Goal: Task Accomplishment & Management: Use online tool/utility

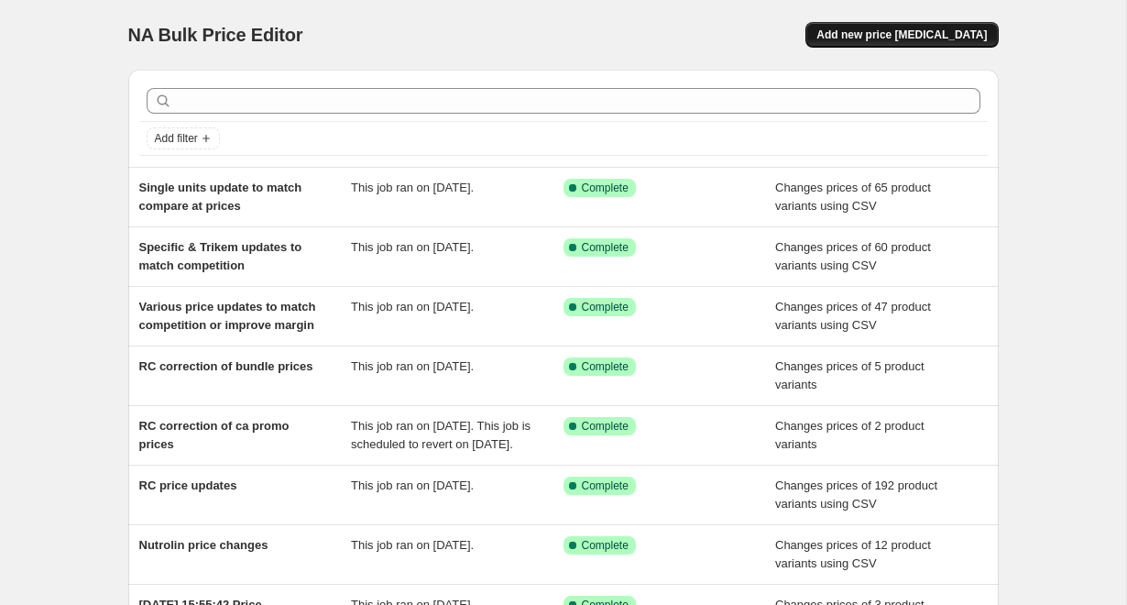
click at [909, 34] on span "Add new price [MEDICAL_DATA]" at bounding box center [901, 34] width 170 height 15
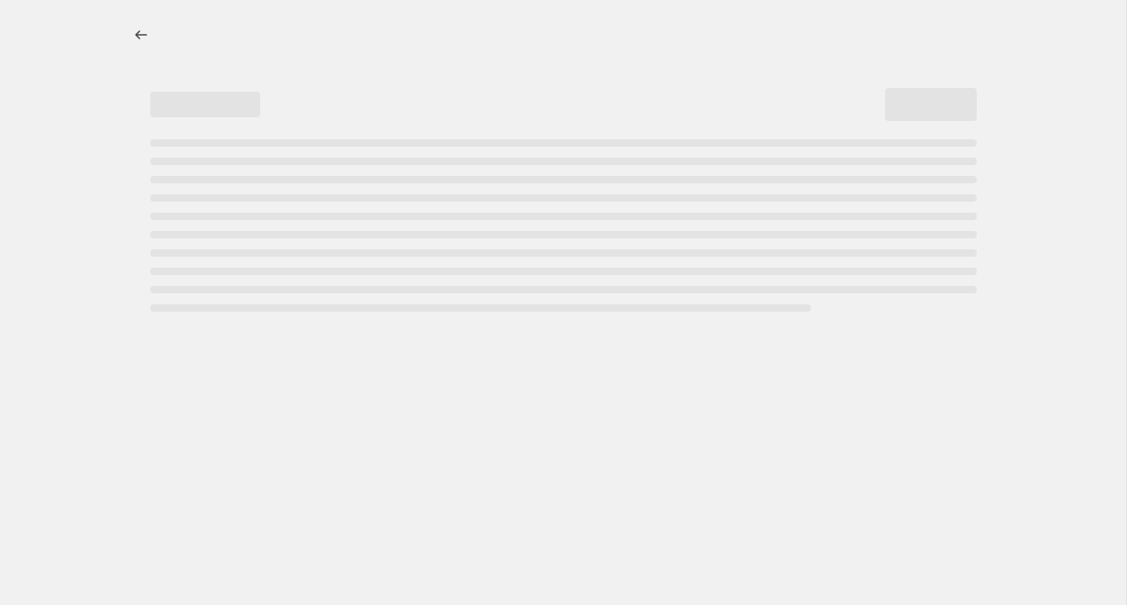
select select "percentage"
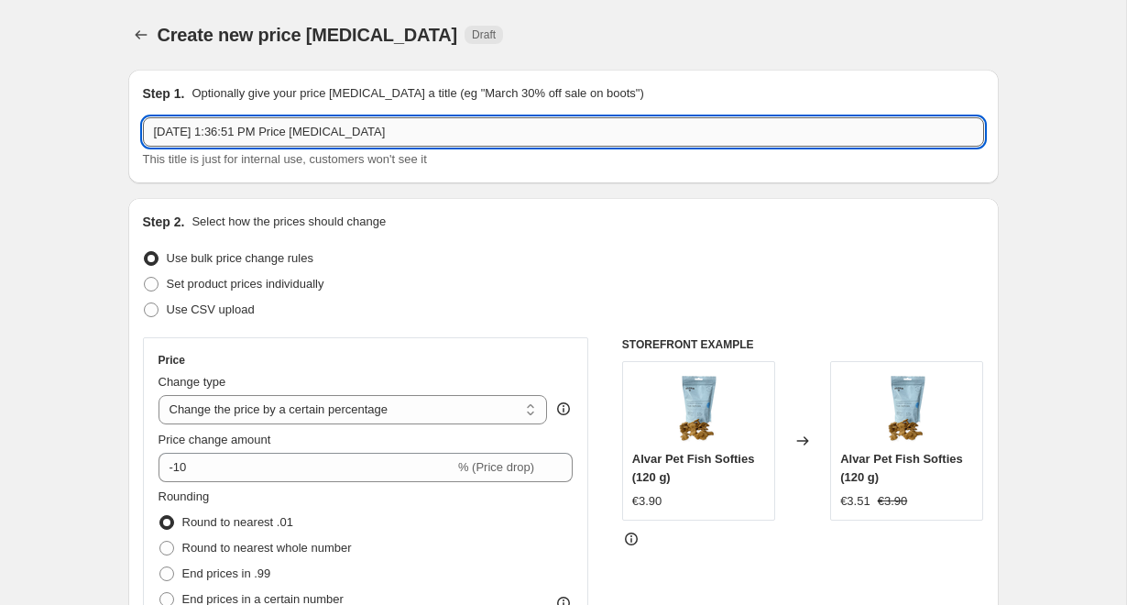
click at [444, 130] on input "[DATE] 1:36:51 PM Price [MEDICAL_DATA]" at bounding box center [563, 131] width 841 height 29
paste input "September promo Calibra gastroLF -10% 1.-30.9."
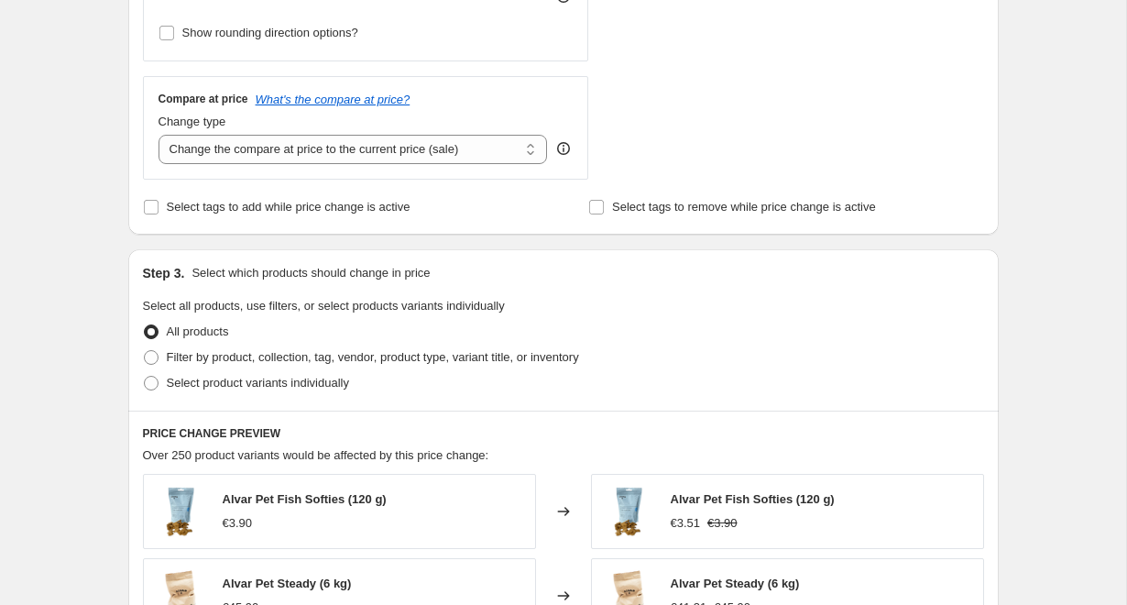
scroll to position [602, 0]
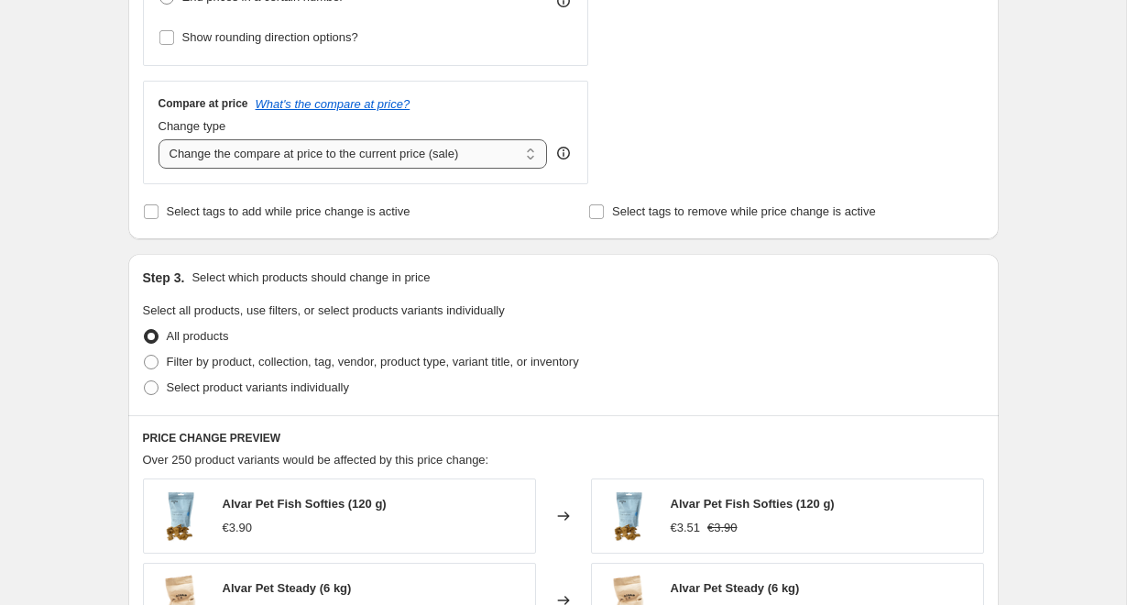
type input "September promo Calibra gastroLF -10% 1.-30.9."
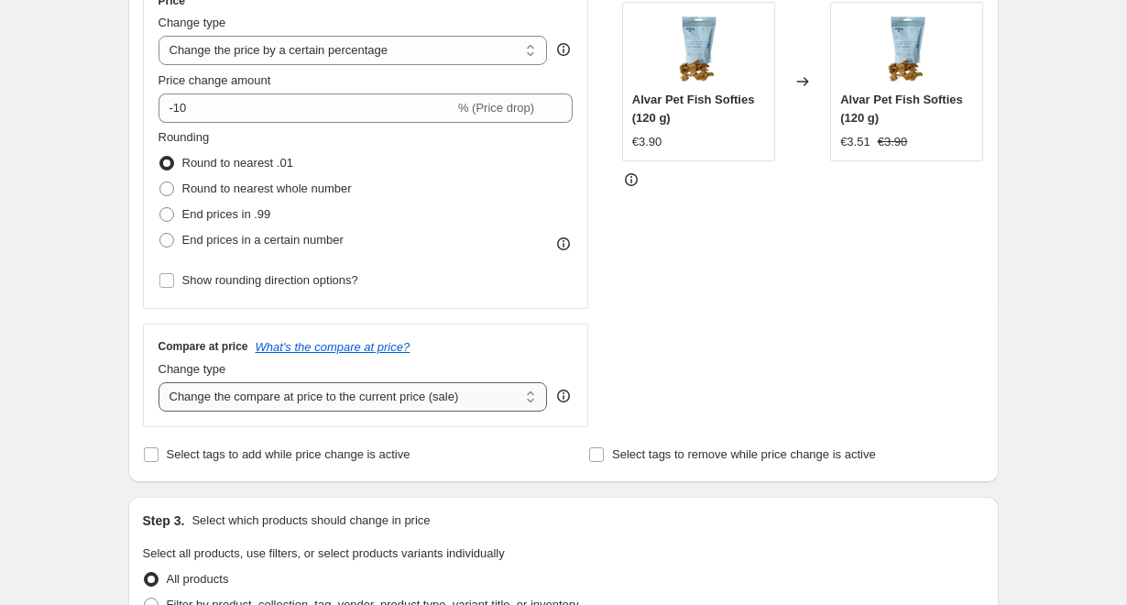
scroll to position [293, 0]
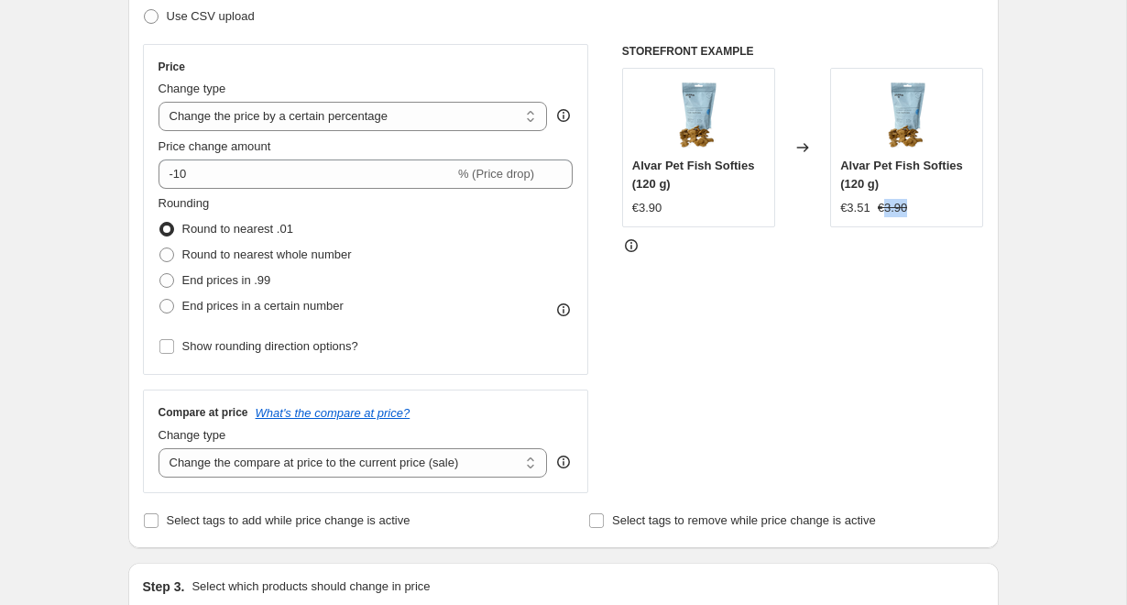
drag, startPoint x: 883, startPoint y: 208, endPoint x: 914, endPoint y: 208, distance: 30.2
click at [914, 208] on div "€3.51 €3.90" at bounding box center [906, 208] width 133 height 18
click at [801, 408] on div "STOREFRONT EXAMPLE Alvar Pet Fish Softies (120 g) €3.90 Changed to Alvar Pet Fi…" at bounding box center [803, 268] width 362 height 449
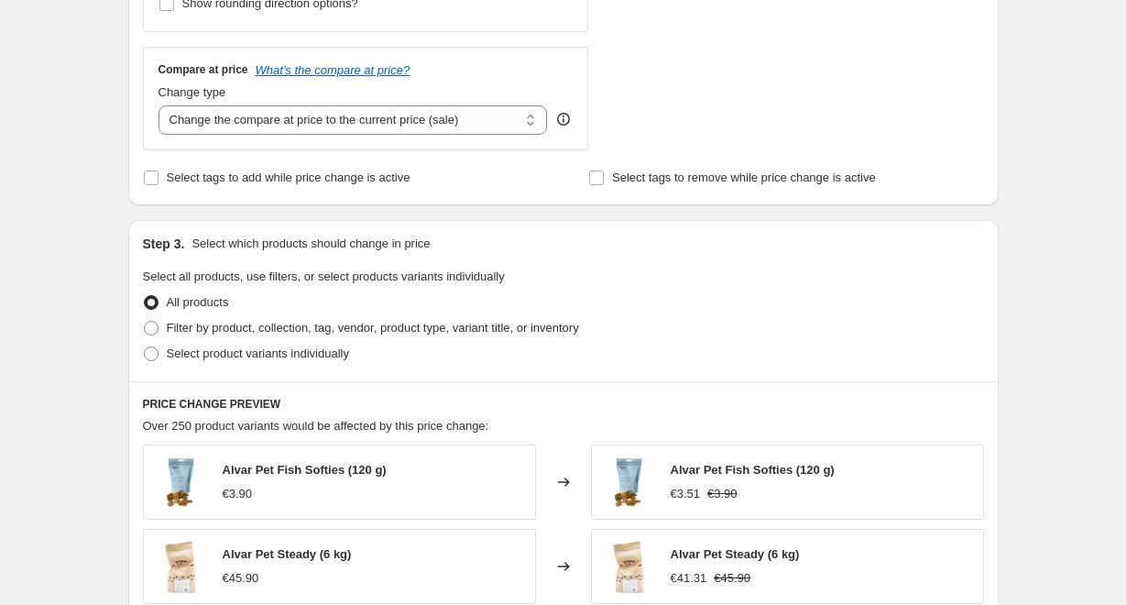
scroll to position [709, 0]
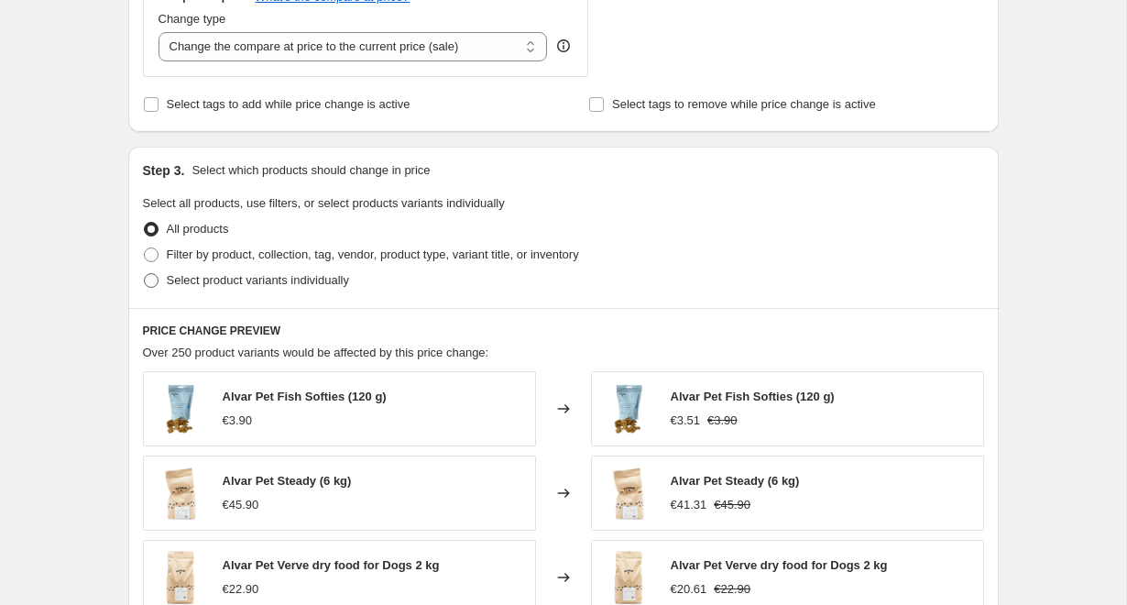
click at [317, 284] on span "Select product variants individually" at bounding box center [258, 280] width 182 height 14
click at [145, 274] on input "Select product variants individually" at bounding box center [144, 273] width 1 height 1
radio input "true"
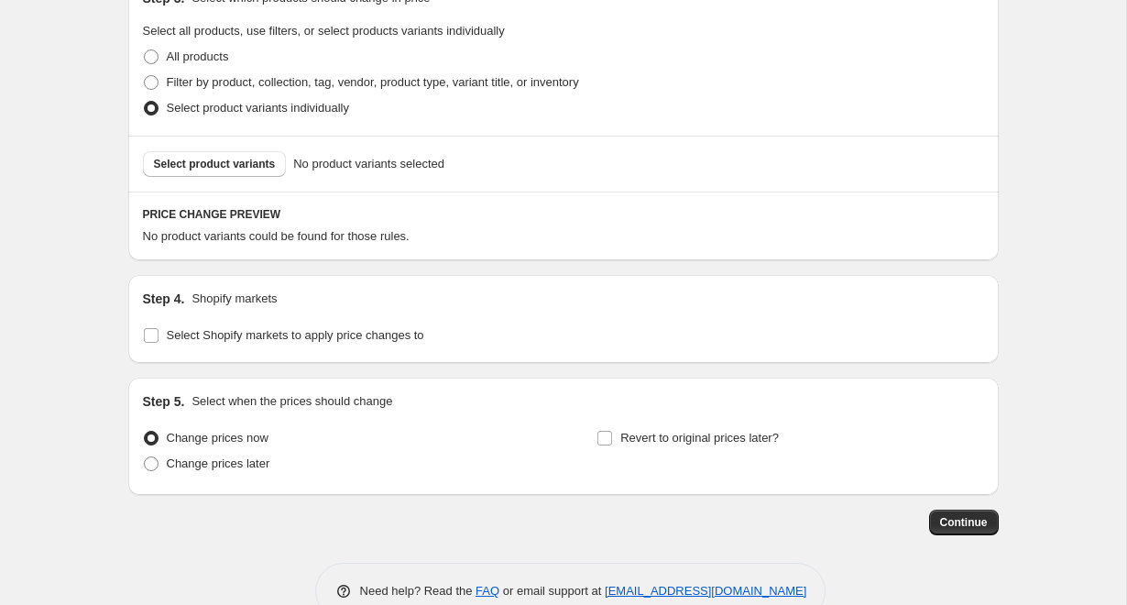
scroll to position [892, 0]
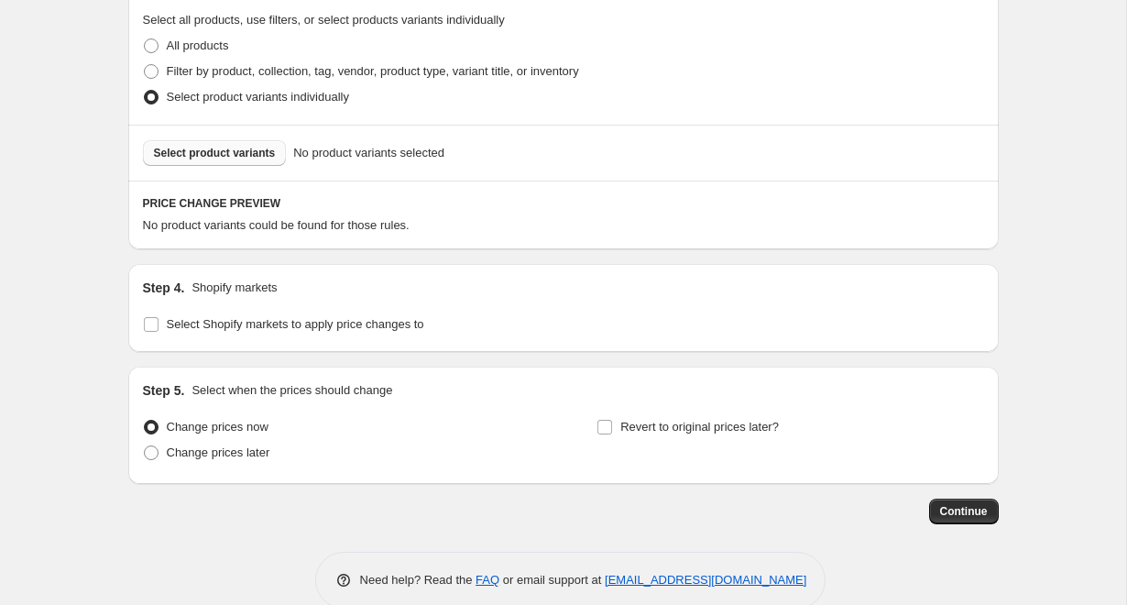
click at [258, 140] on button "Select product variants" at bounding box center [215, 153] width 144 height 26
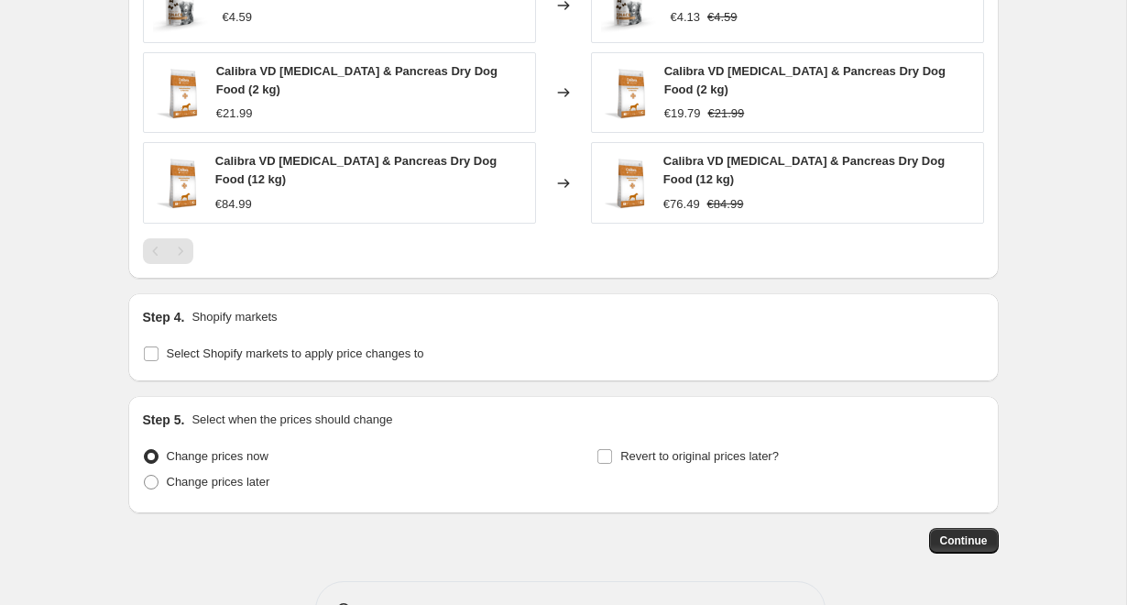
scroll to position [1177, 0]
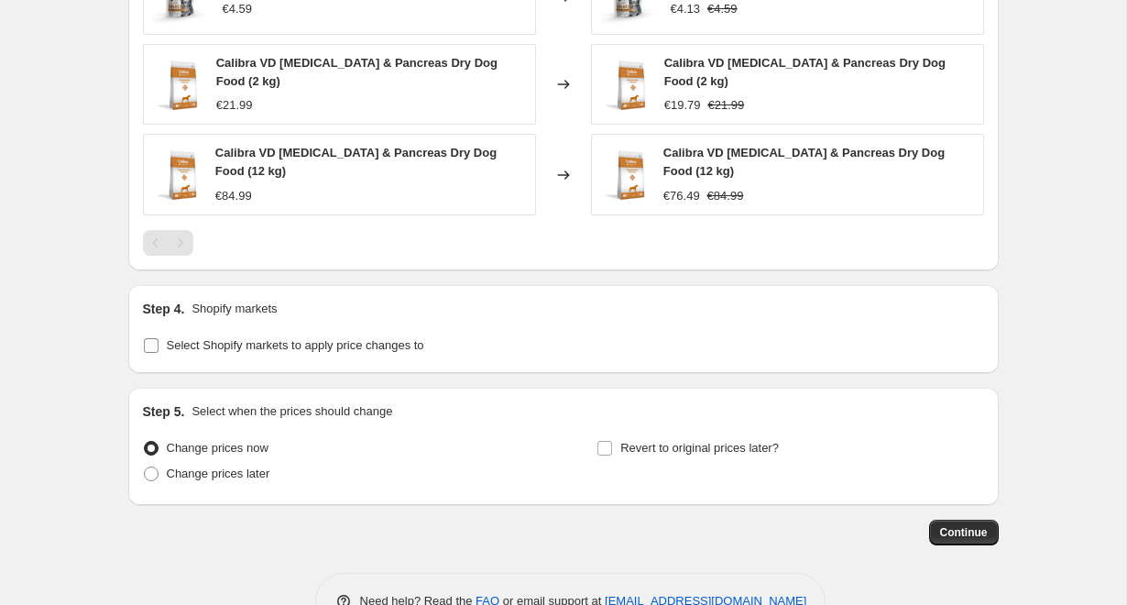
click at [153, 346] on input "Select Shopify markets to apply price changes to" at bounding box center [151, 345] width 15 height 15
checkbox input "true"
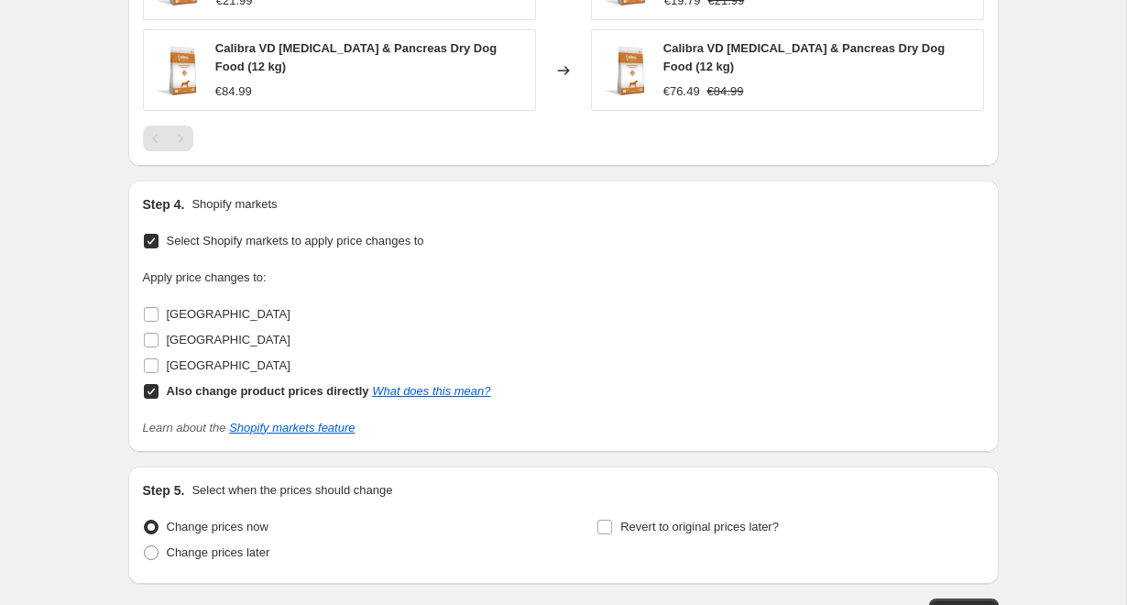
scroll to position [1284, 0]
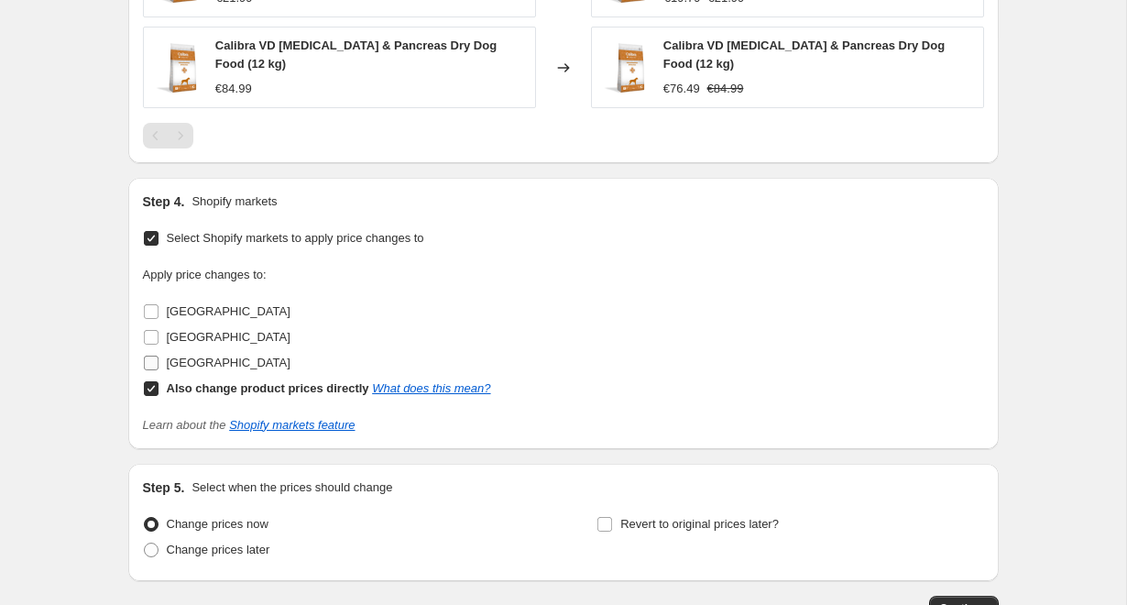
click at [150, 360] on input "[GEOGRAPHIC_DATA]" at bounding box center [151, 363] width 15 height 15
checkbox input "true"
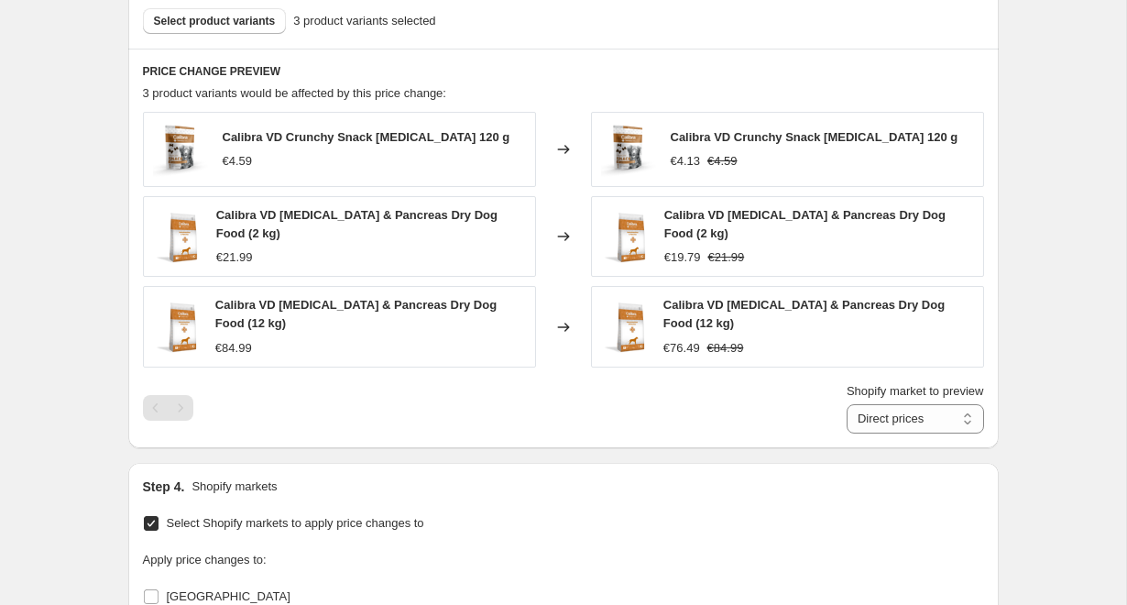
scroll to position [1012, 0]
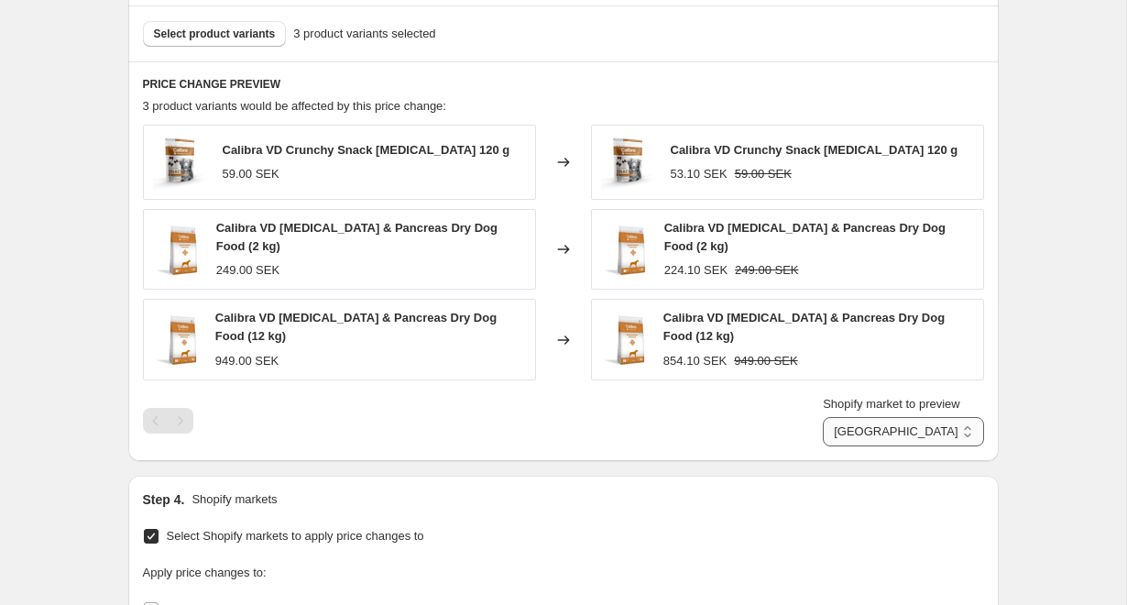
select select "direct"
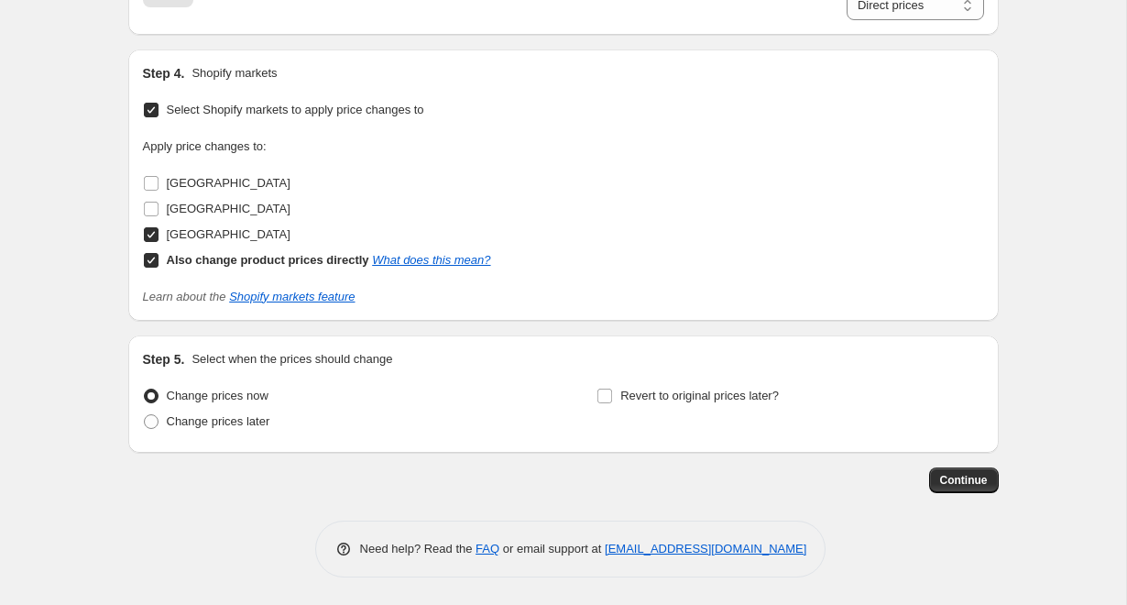
scroll to position [1438, 0]
click at [246, 429] on span "Change prices later" at bounding box center [219, 421] width 104 height 18
click at [145, 415] on input "Change prices later" at bounding box center [144, 414] width 1 height 1
radio input "true"
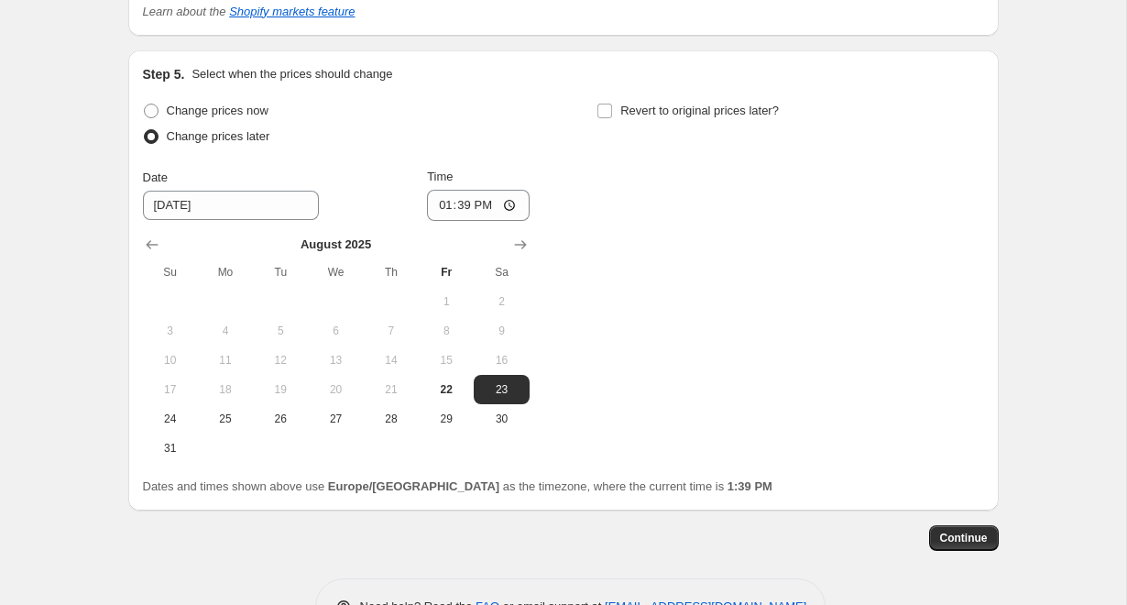
scroll to position [1737, 0]
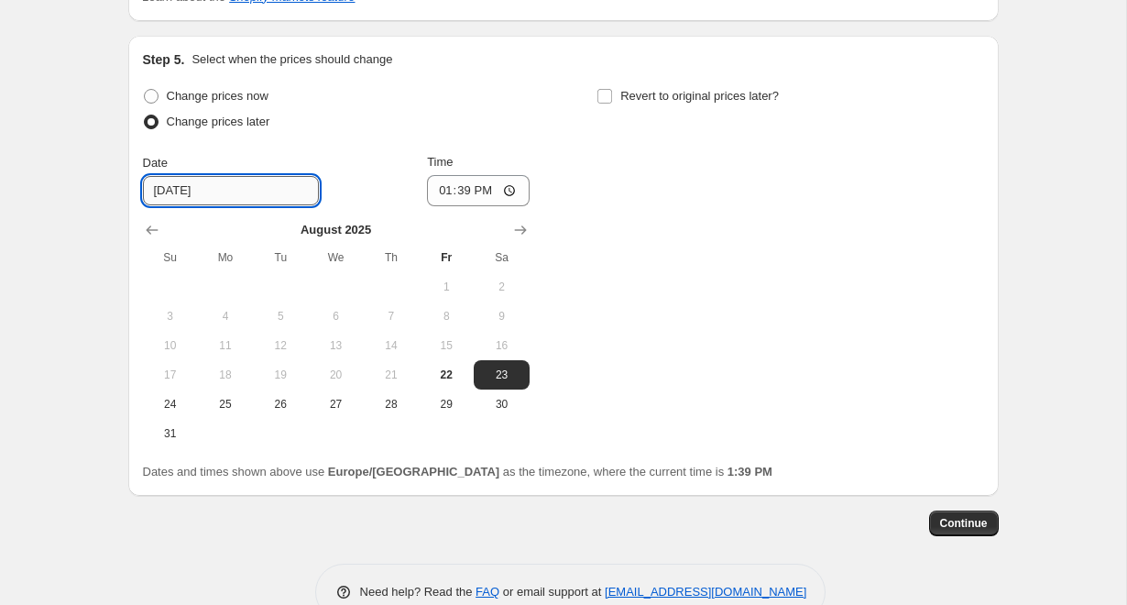
click at [232, 189] on input "[DATE]" at bounding box center [231, 190] width 176 height 29
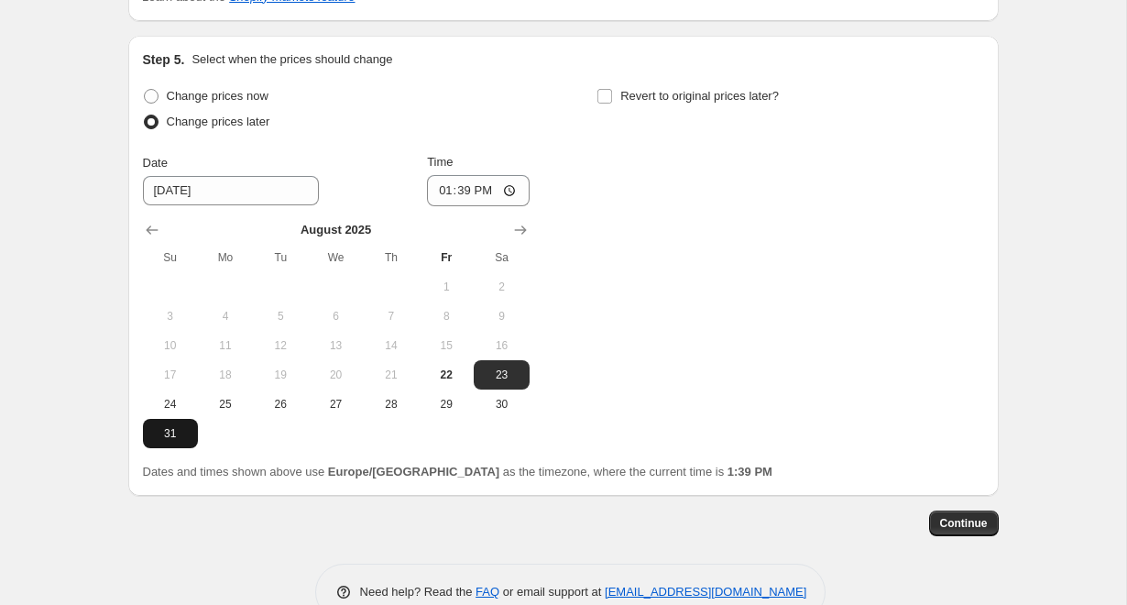
click at [161, 425] on button "31" at bounding box center [170, 433] width 55 height 29
type input "[DATE]"
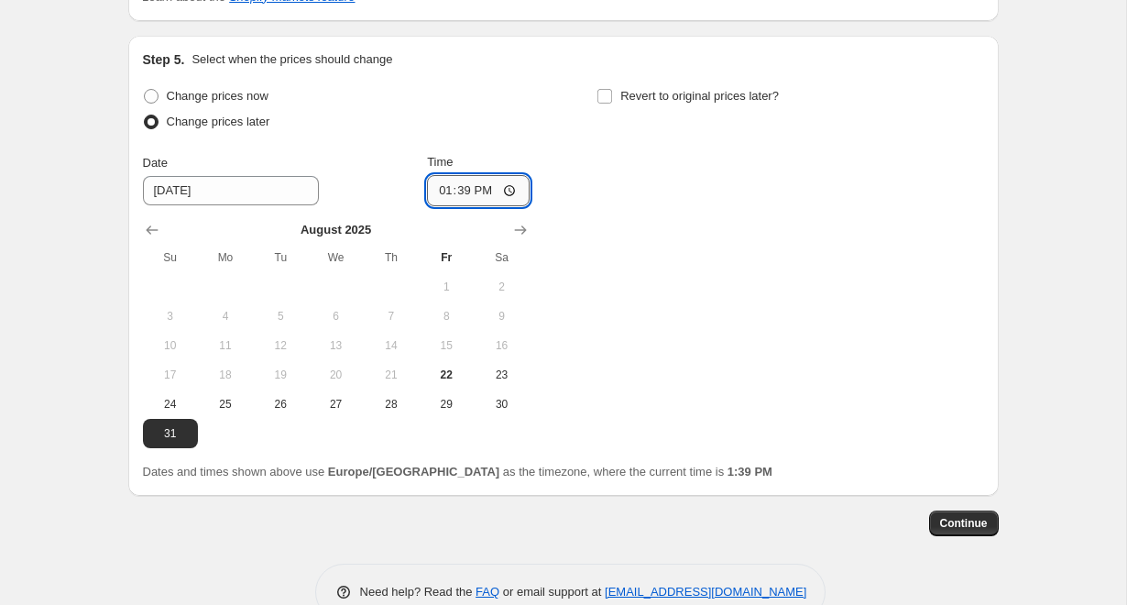
click at [484, 183] on input "13:39" at bounding box center [478, 190] width 103 height 31
click at [456, 182] on input "13:39" at bounding box center [478, 190] width 103 height 31
type input "23:59"
click at [636, 98] on span "Revert to original prices later?" at bounding box center [699, 96] width 159 height 14
click at [612, 98] on input "Revert to original prices later?" at bounding box center [604, 96] width 15 height 15
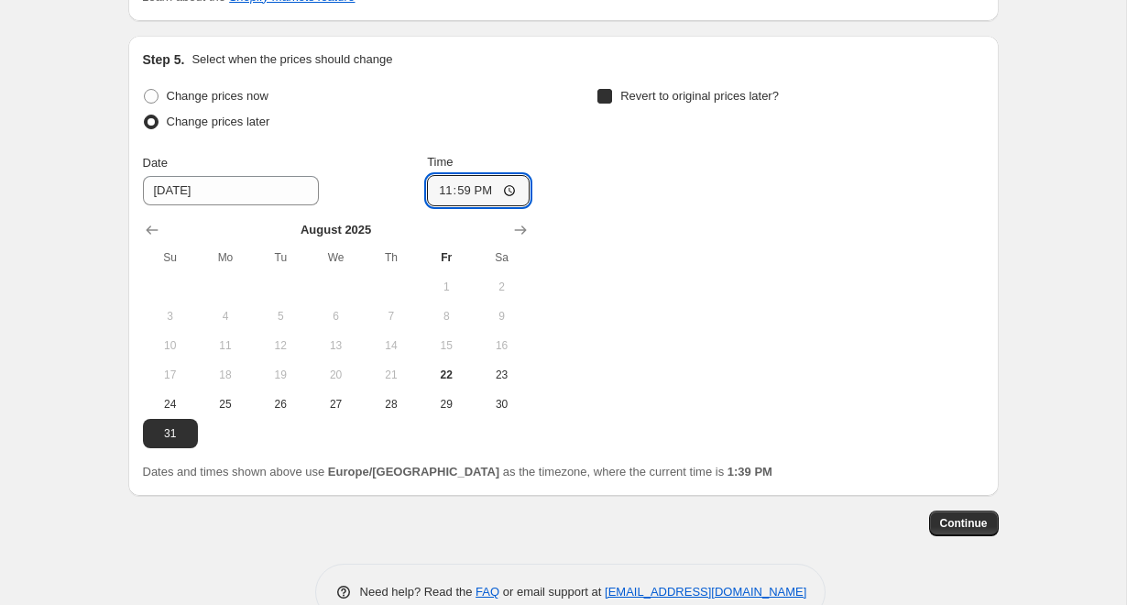
checkbox input "true"
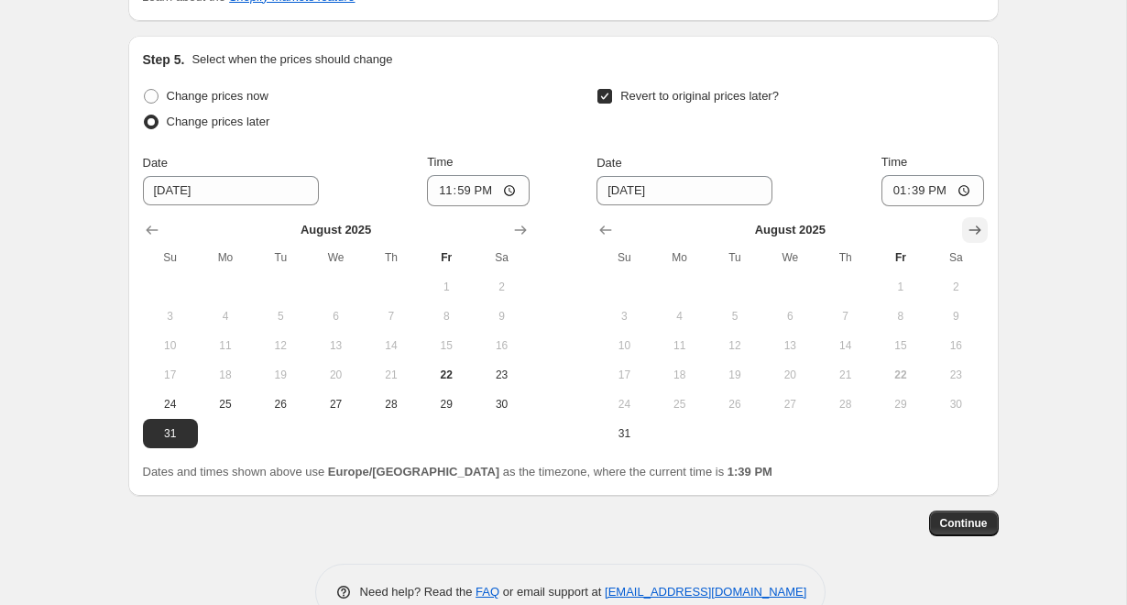
click at [975, 233] on icon "Show next month, September 2025" at bounding box center [975, 230] width 18 height 18
click at [975, 233] on icon "Show next month, October 2025" at bounding box center [975, 230] width 18 height 18
click at [794, 273] on button "1" at bounding box center [789, 286] width 55 height 29
type input "[DATE]"
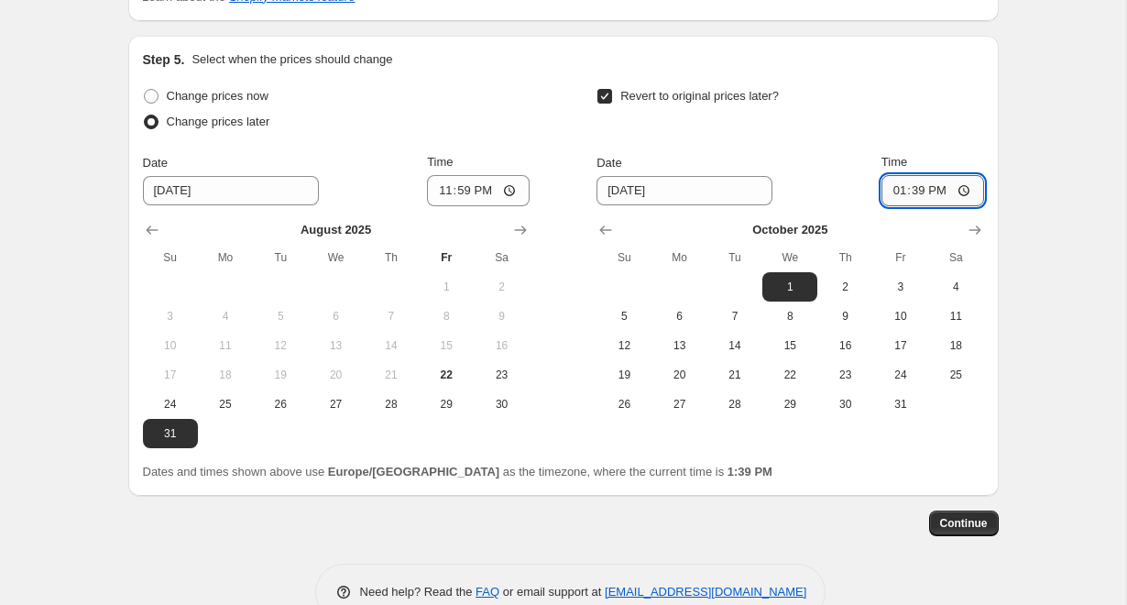
click at [945, 192] on input "13:39" at bounding box center [932, 190] width 103 height 31
click at [968, 194] on input "13:39" at bounding box center [932, 190] width 103 height 31
type input "01:39"
click at [841, 126] on div "Revert to original prices later?" at bounding box center [790, 110] width 387 height 55
click at [975, 530] on span "Continue" at bounding box center [964, 523] width 48 height 15
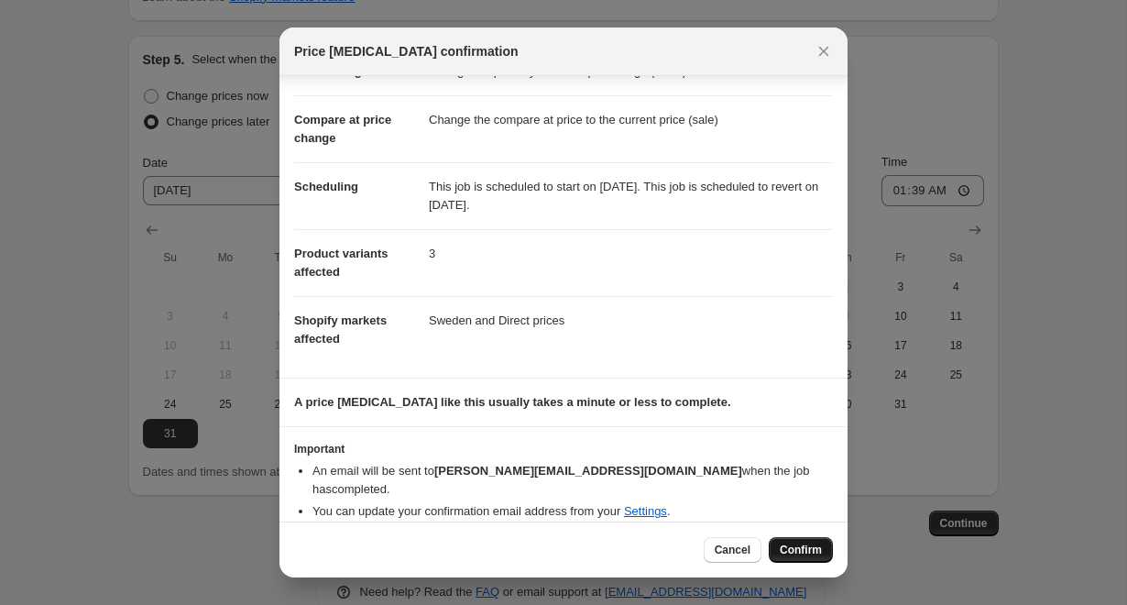
scroll to position [60, 0]
click at [809, 548] on span "Confirm" at bounding box center [801, 549] width 42 height 15
